Goal: Task Accomplishment & Management: Complete application form

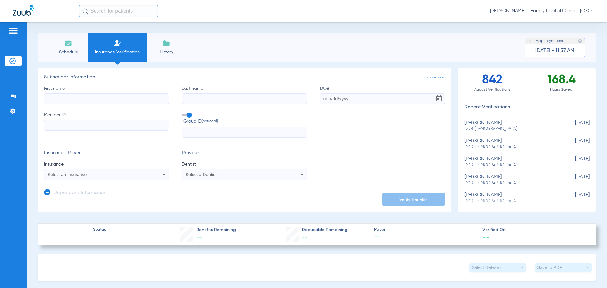
click at [123, 96] on input "First name" at bounding box center [106, 98] width 125 height 11
type input "[PERSON_NAME]"
type input "[DATE]"
click at [84, 123] on input "Member ID" at bounding box center [106, 125] width 125 height 11
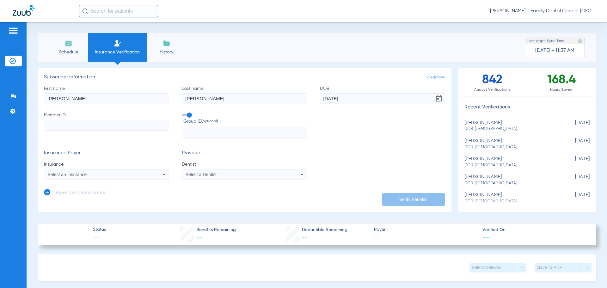
click at [160, 173] on icon at bounding box center [164, 175] width 8 height 8
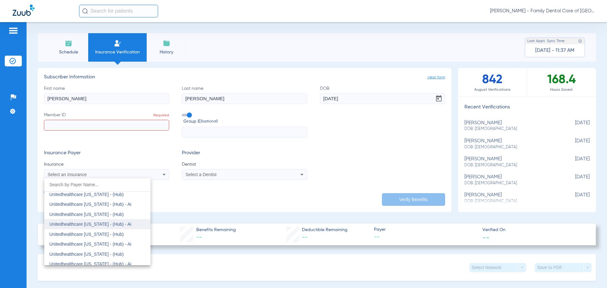
scroll to position [4084, 0]
drag, startPoint x: 174, startPoint y: 149, endPoint x: 165, endPoint y: 153, distance: 10.0
click at [173, 149] on div at bounding box center [303, 144] width 607 height 288
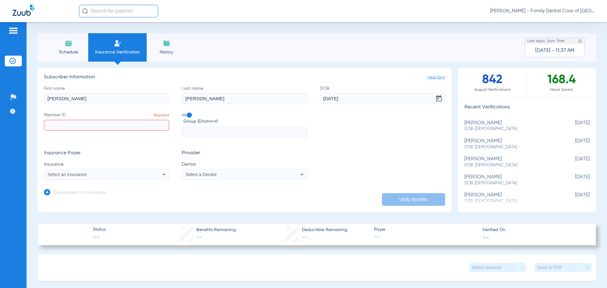
click at [93, 128] on input "Member ID Required" at bounding box center [106, 125] width 125 height 11
type input "98168408700"
click at [127, 176] on div "Select an Insurance" at bounding box center [95, 174] width 94 height 4
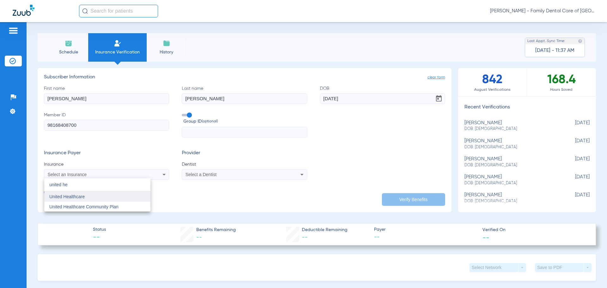
type input "united he"
click at [98, 197] on mat-option "United Healthcare" at bounding box center [97, 197] width 106 height 10
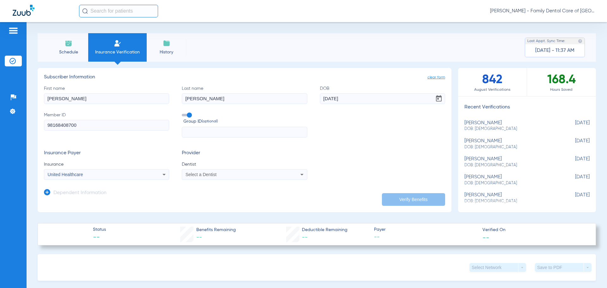
click at [202, 176] on span "Select a Dentist" at bounding box center [201, 174] width 31 height 5
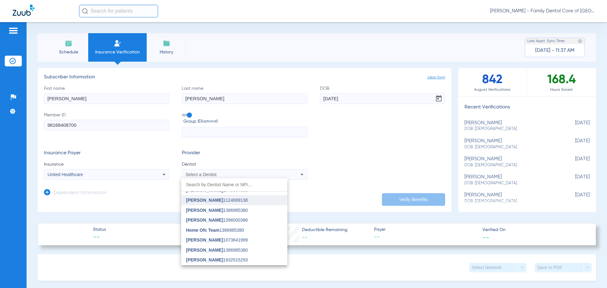
scroll to position [190, 0]
click at [255, 244] on mat-option "[PERSON_NAME] 1932515293" at bounding box center [234, 246] width 106 height 10
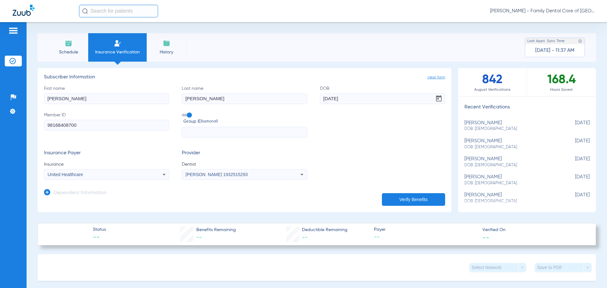
click at [408, 202] on button "Verify Benefits" at bounding box center [413, 199] width 63 height 13
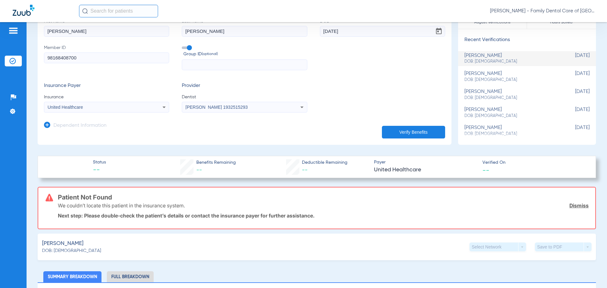
scroll to position [0, 0]
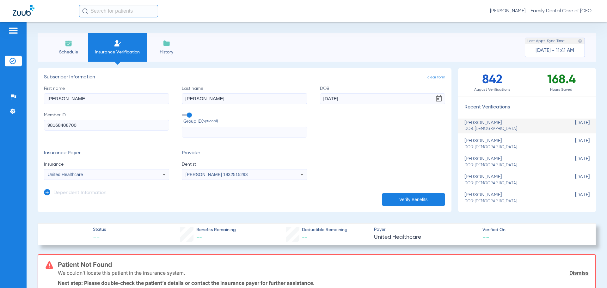
click at [351, 143] on form "First name [PERSON_NAME] Last name [PERSON_NAME] DOB [DEMOGRAPHIC_DATA] Member …" at bounding box center [244, 132] width 401 height 95
click at [364, 99] on input "[DATE]" at bounding box center [382, 98] width 125 height 11
type input "[DATE]"
